Goal: Check status: Check status

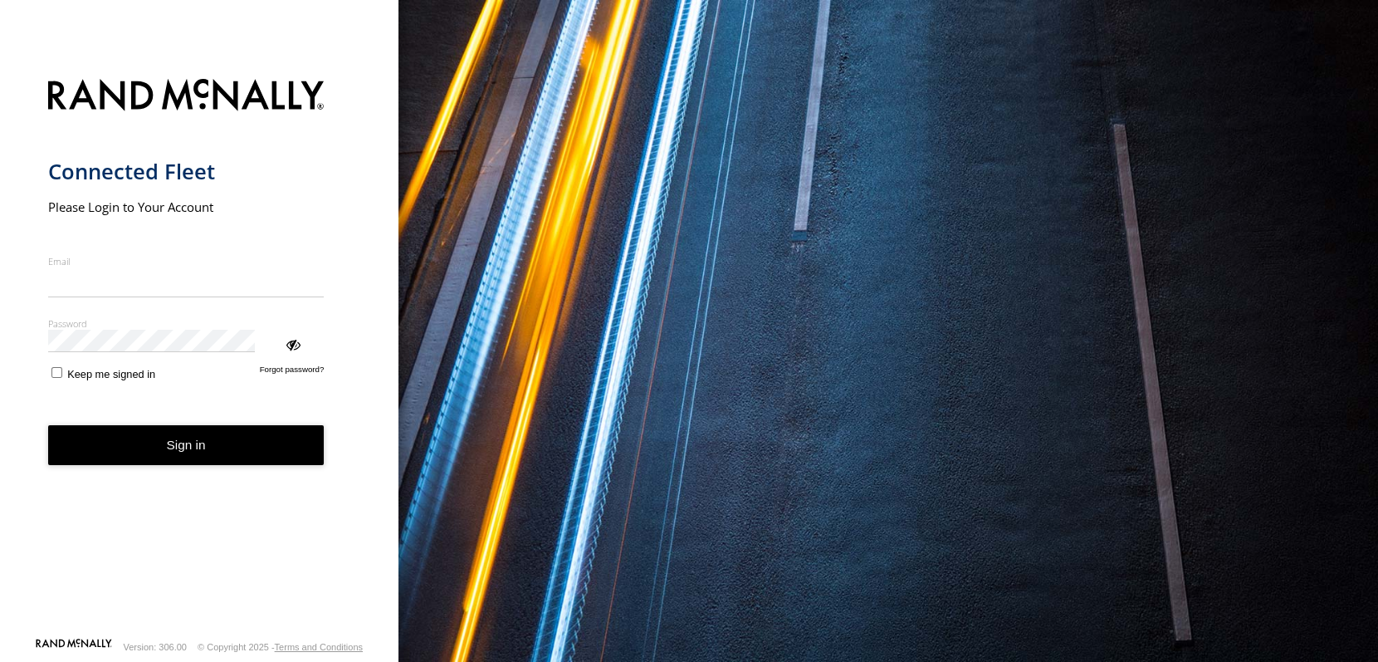
type input "**********"
click at [117, 425] on button "Sign in" at bounding box center [186, 445] width 277 height 41
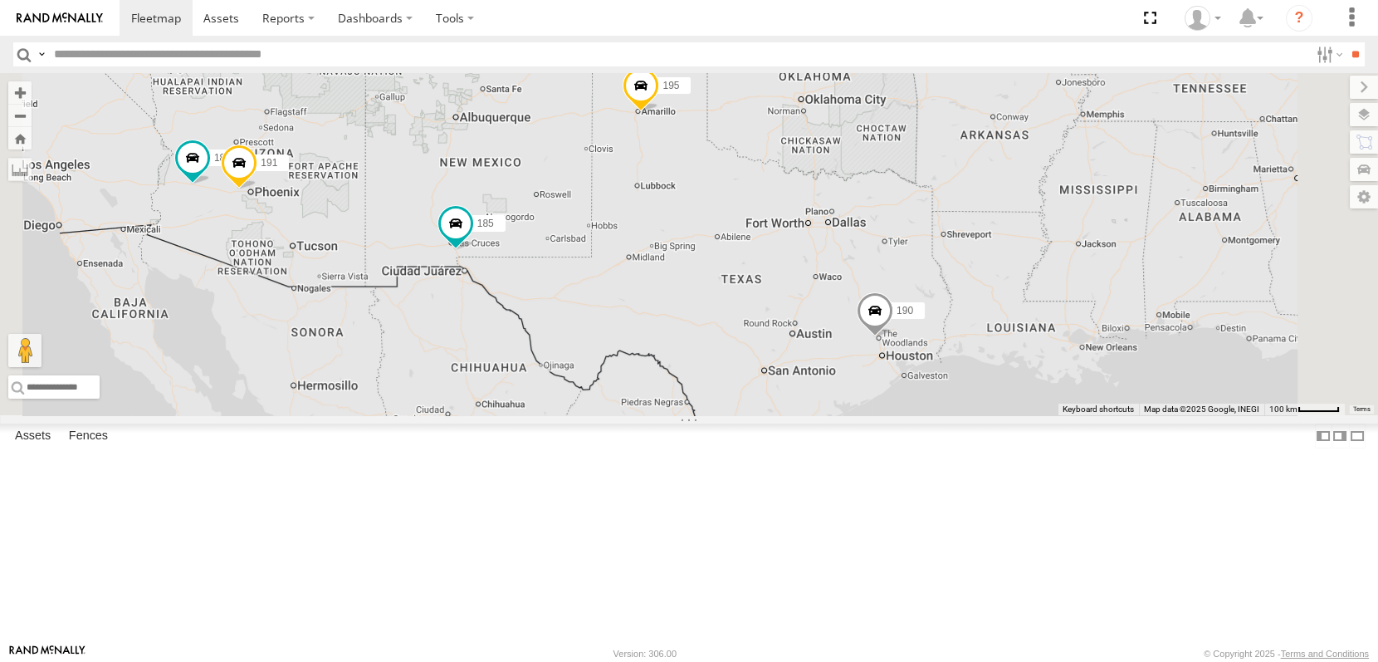
drag, startPoint x: 1140, startPoint y: 487, endPoint x: 981, endPoint y: 363, distance: 201.2
click at [981, 363] on div "191 4 185 190 195 184 194 193" at bounding box center [689, 244] width 1378 height 342
click at [893, 337] on span at bounding box center [875, 314] width 37 height 45
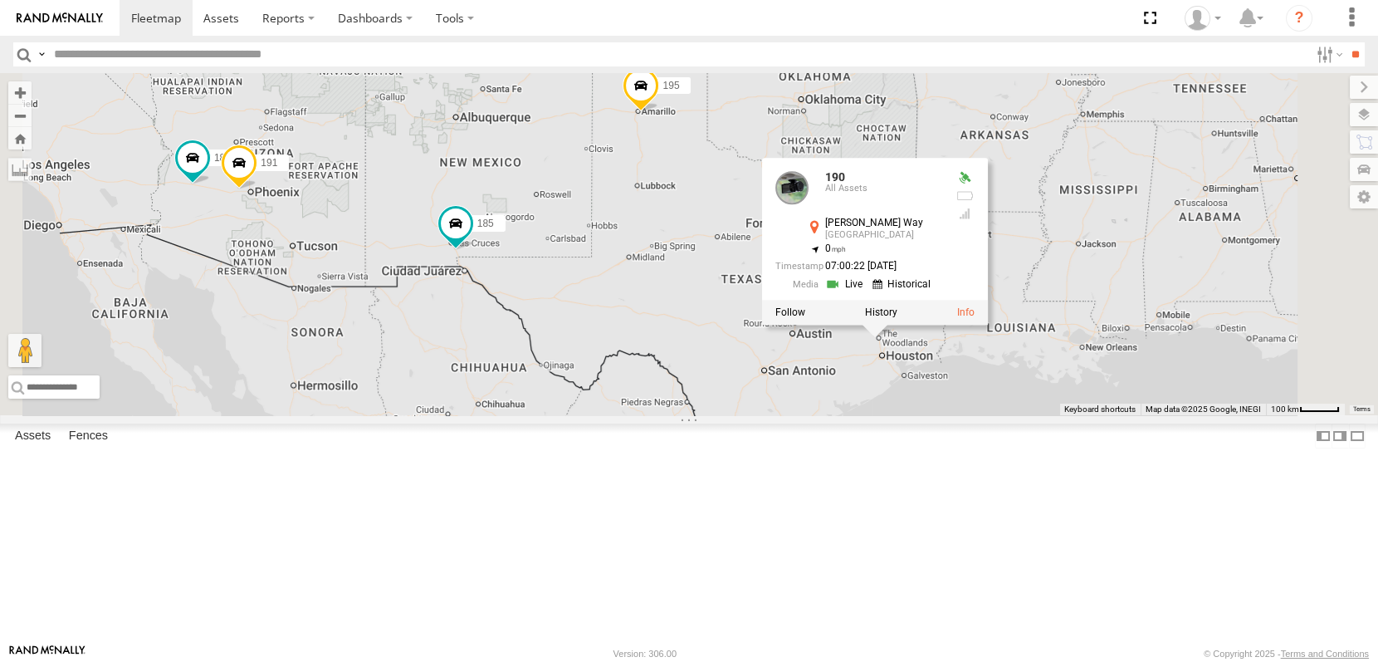
click at [868, 292] on link at bounding box center [846, 285] width 42 height 16
click at [936, 292] on link at bounding box center [904, 285] width 63 height 16
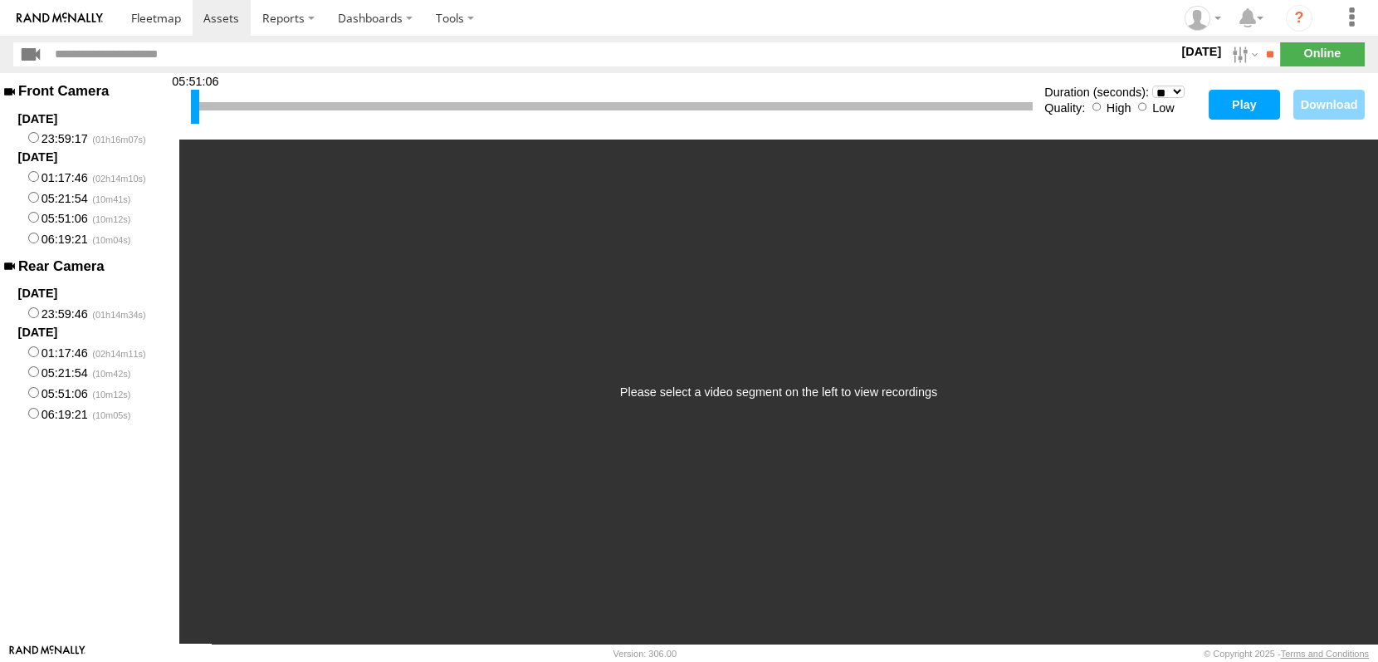
click at [1270, 90] on button "Play" at bounding box center [1244, 105] width 71 height 30
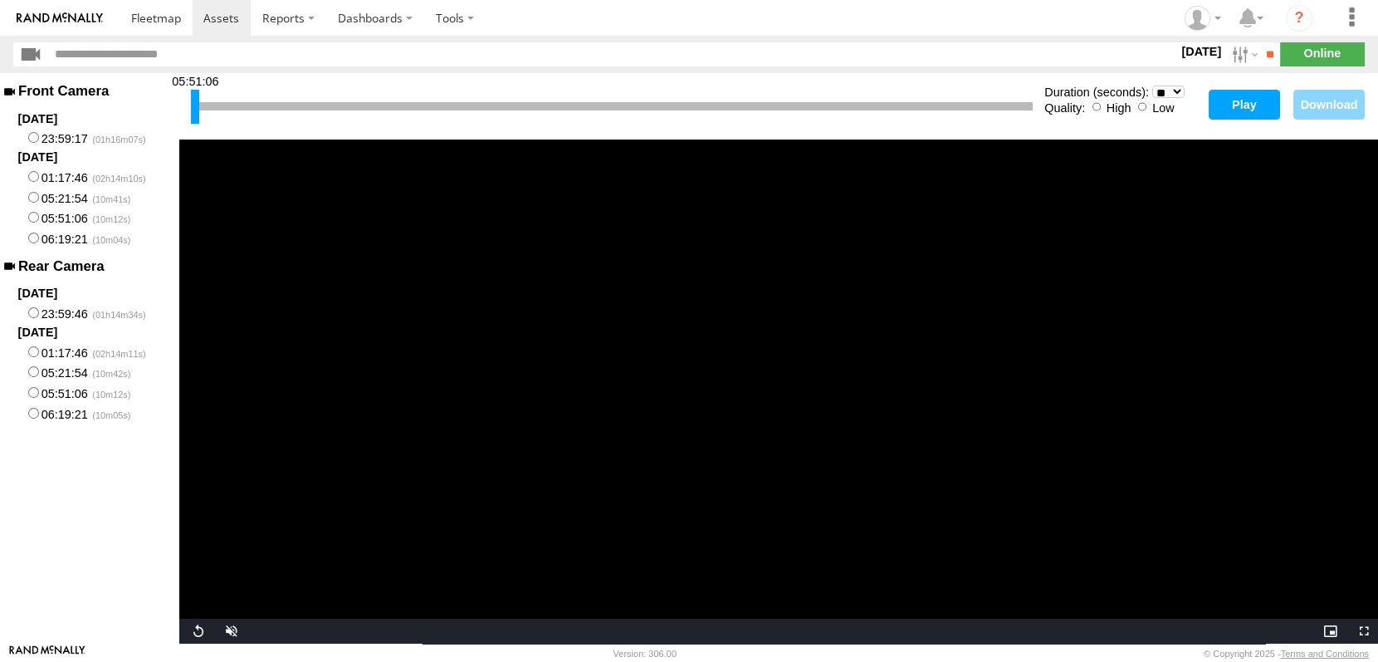
click at [1270, 94] on button "Play" at bounding box center [1244, 105] width 71 height 30
click at [1279, 90] on button "Play" at bounding box center [1244, 105] width 71 height 30
